Goal: Information Seeking & Learning: Learn about a topic

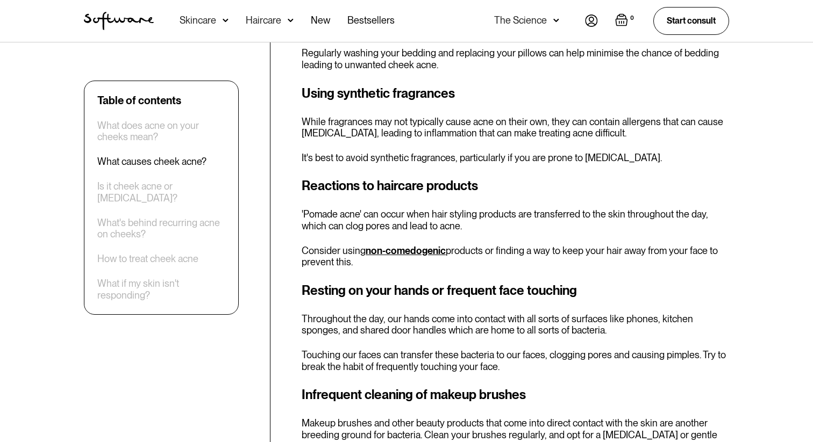
scroll to position [1294, 0]
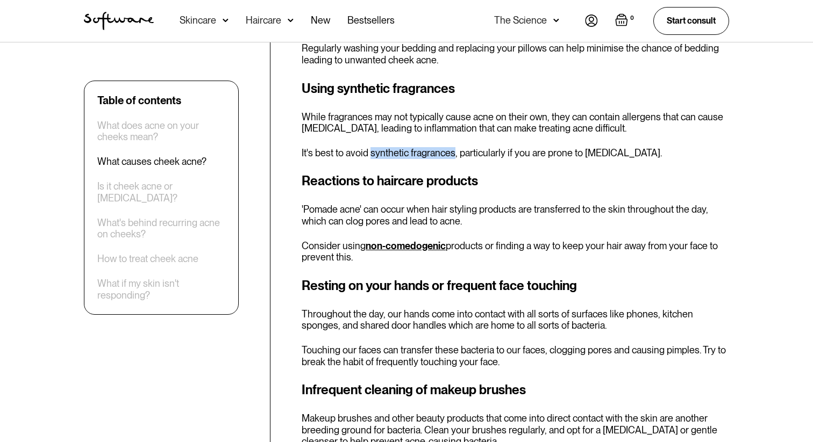
drag, startPoint x: 371, startPoint y: 153, endPoint x: 451, endPoint y: 153, distance: 80.1
click at [452, 154] on p "It's best to avoid synthetic fragrances, particularly if you are prone to sensi…" at bounding box center [515, 153] width 427 height 12
copy p "synthetic fragrances"
click at [634, 173] on h3 "Reactions to haircare products" at bounding box center [515, 181] width 427 height 19
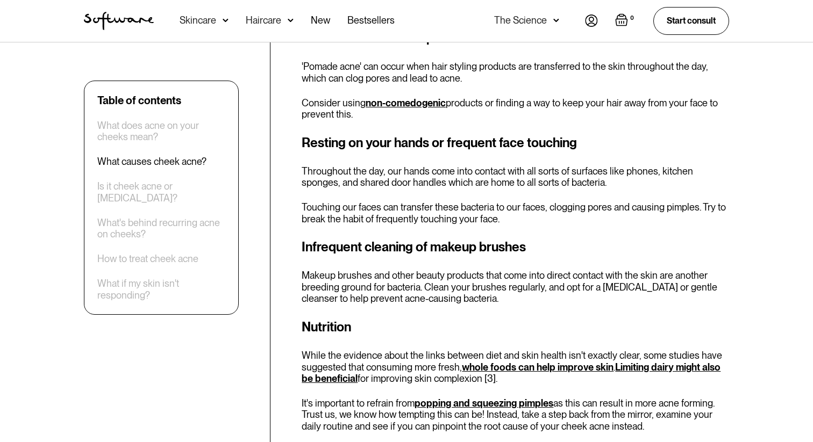
scroll to position [1438, 0]
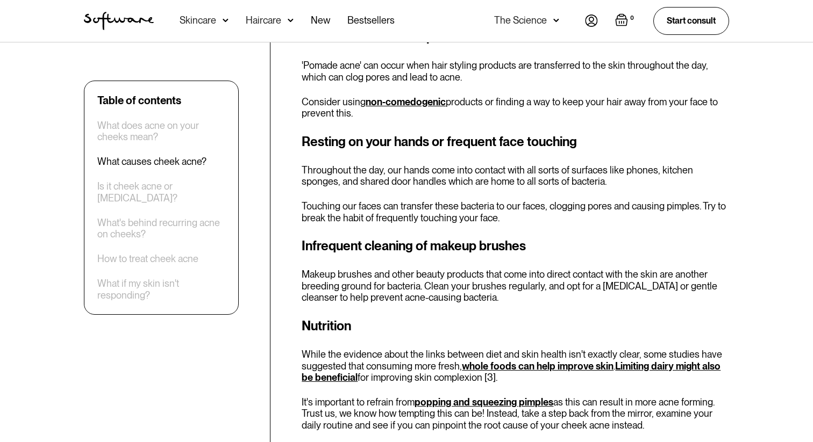
click at [414, 99] on link "non-comedogenic" at bounding box center [406, 101] width 80 height 11
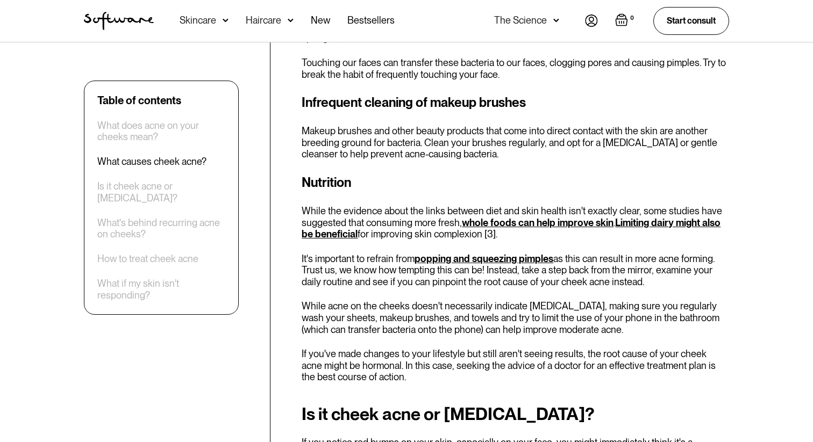
scroll to position [1592, 0]
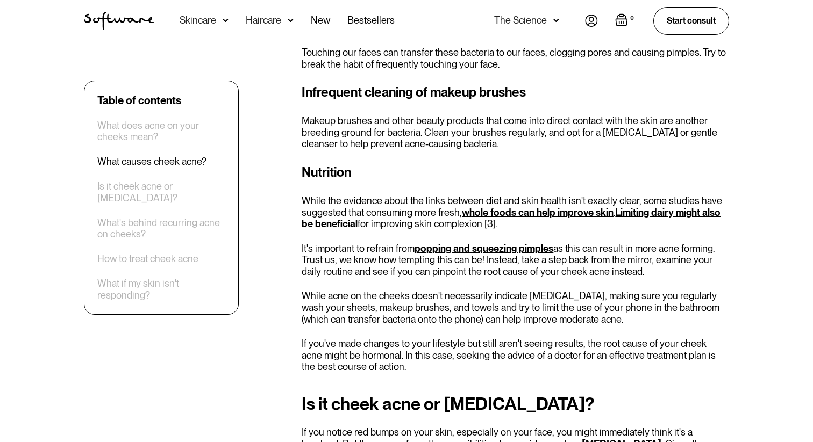
click at [440, 132] on p "Makeup brushes and other beauty products that come into direct contact with the…" at bounding box center [515, 132] width 427 height 35
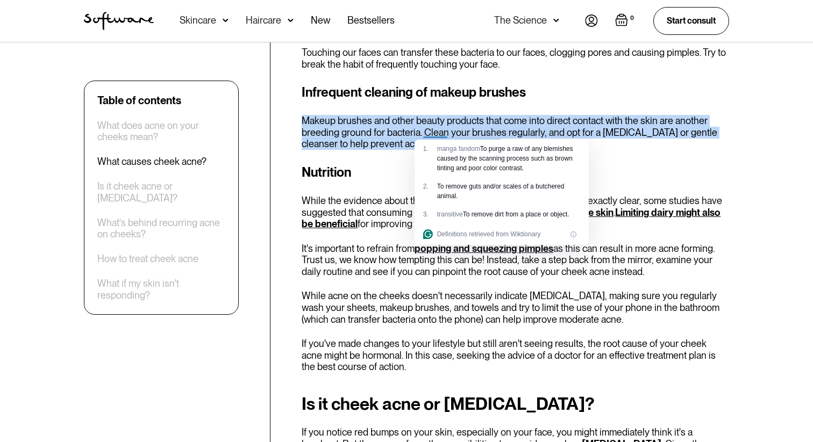
click at [404, 171] on h3 "Nutrition" at bounding box center [515, 172] width 427 height 19
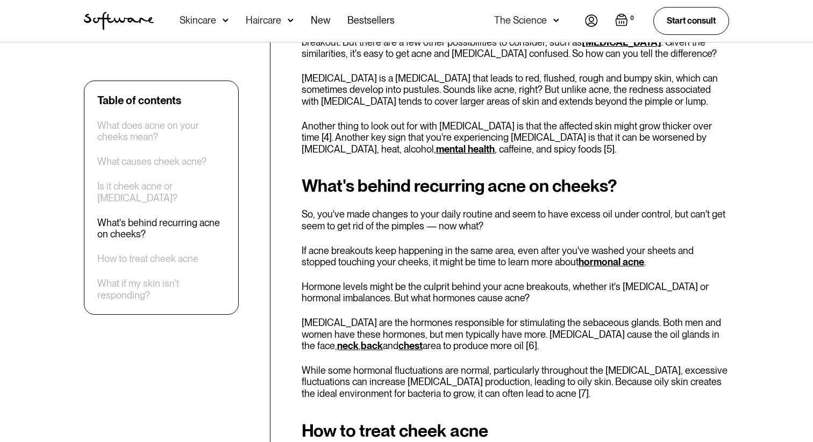
scroll to position [2069, 0]
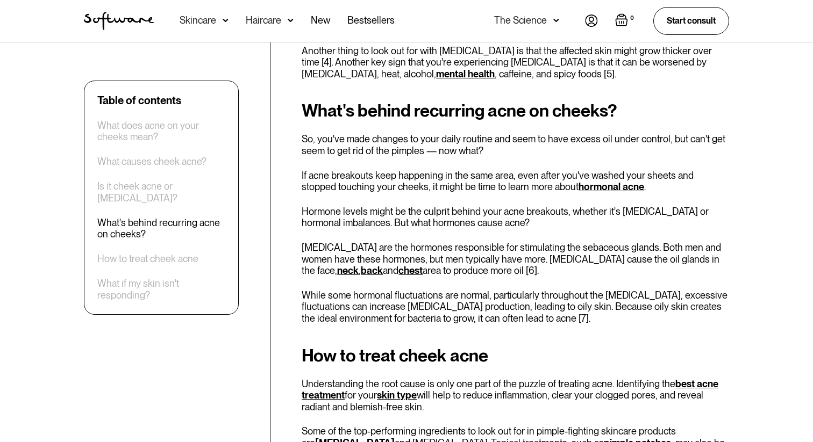
click at [446, 256] on p "Androgens are the hormones responsible for stimulating the sebaceous glands. Bo…" at bounding box center [515, 259] width 427 height 35
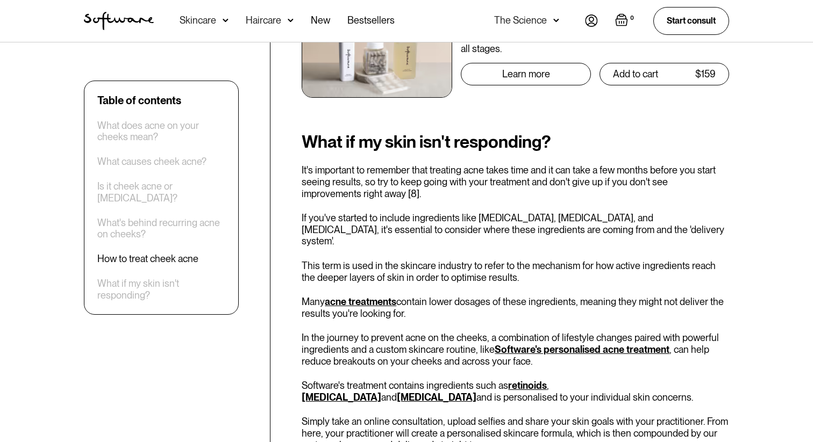
scroll to position [2792, 0]
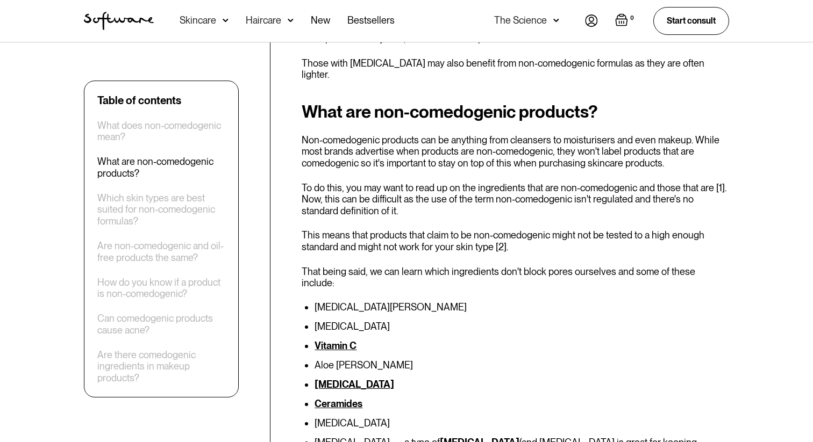
scroll to position [710, 0]
click at [508, 149] on p "Non-comedogenic products can be anything from cleansers to moisturisers and eve…" at bounding box center [515, 151] width 427 height 35
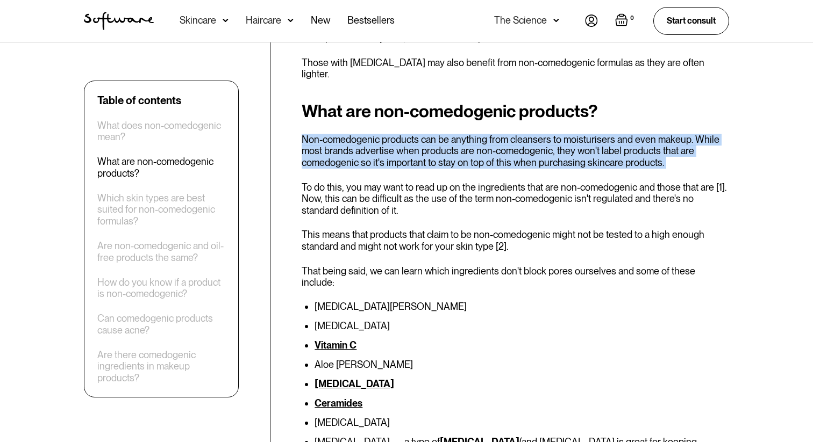
click at [480, 182] on p "To do this, you may want to read up on the ingredients that are non-comedogenic…" at bounding box center [515, 199] width 427 height 35
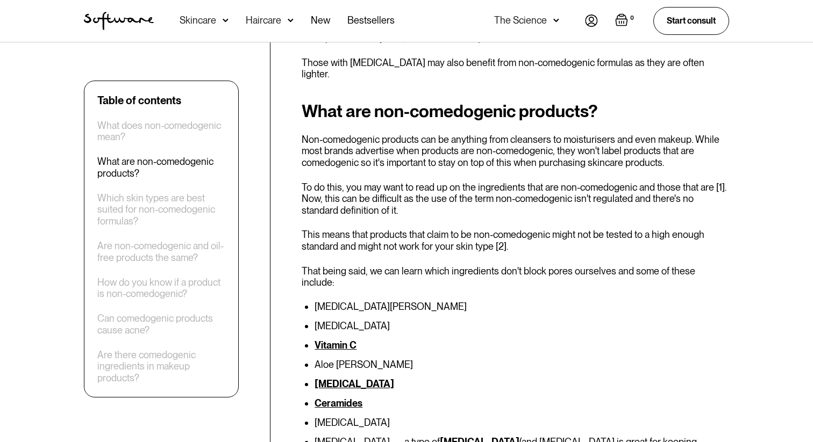
click at [480, 182] on p "To do this, you may want to read up on the ingredients that are non-comedogenic…" at bounding box center [515, 199] width 427 height 35
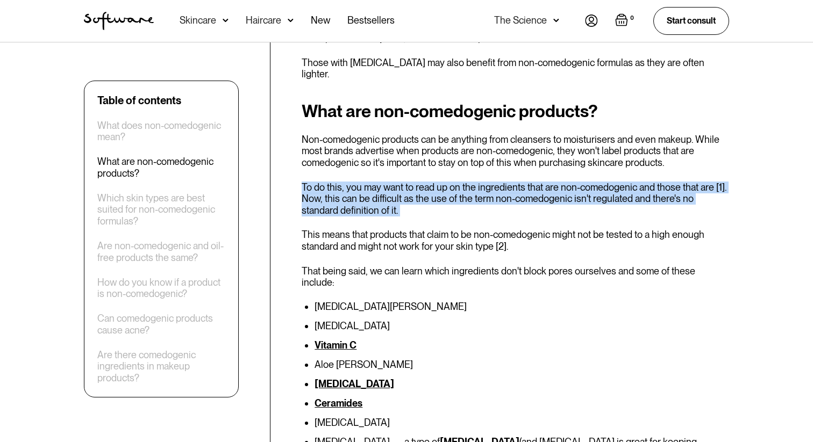
click at [454, 210] on div "What are non-comedogenic products? Non-comedogenic products can be anything fro…" at bounding box center [515, 400] width 427 height 596
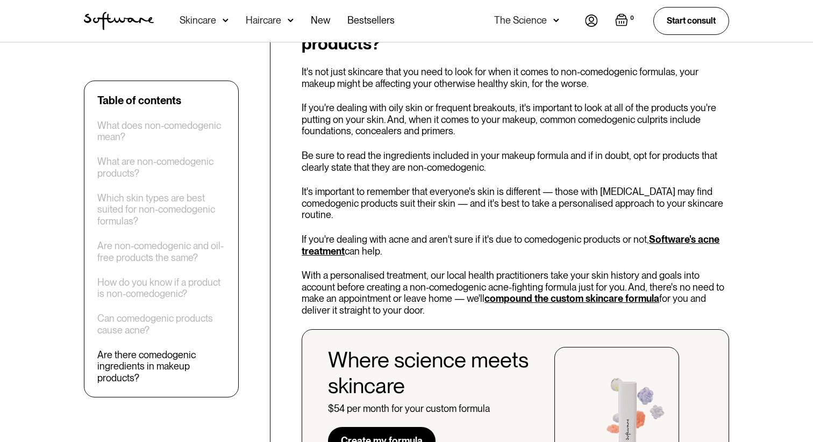
scroll to position [2369, 0]
